Goal: Navigation & Orientation: Find specific page/section

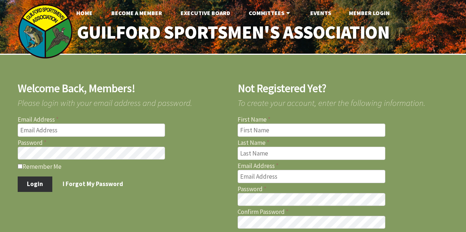
type input "[EMAIL_ADDRESS][DOMAIN_NAME]"
type input "tonycav@comcast.net"
click at [38, 182] on button "Login" at bounding box center [35, 184] width 35 height 15
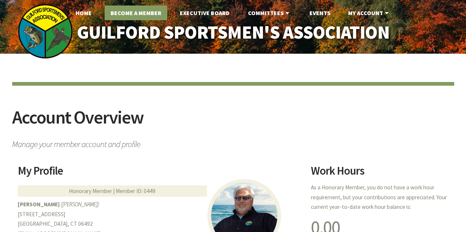
click at [140, 10] on link "Become A Member" at bounding box center [136, 13] width 63 height 15
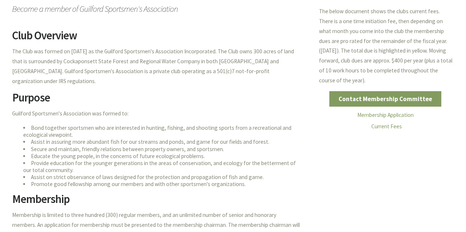
scroll to position [136, 0]
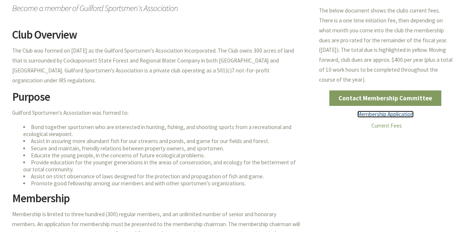
click at [384, 114] on link "Membership Application" at bounding box center [385, 114] width 56 height 7
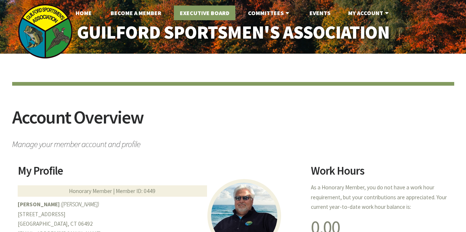
click at [199, 12] on link "Executive Board" at bounding box center [205, 13] width 62 height 15
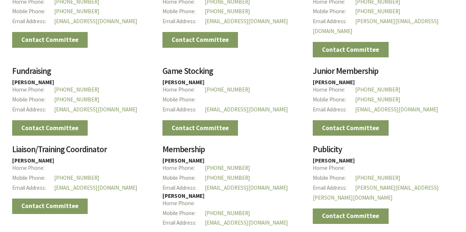
scroll to position [819, 0]
